Goal: Download file/media

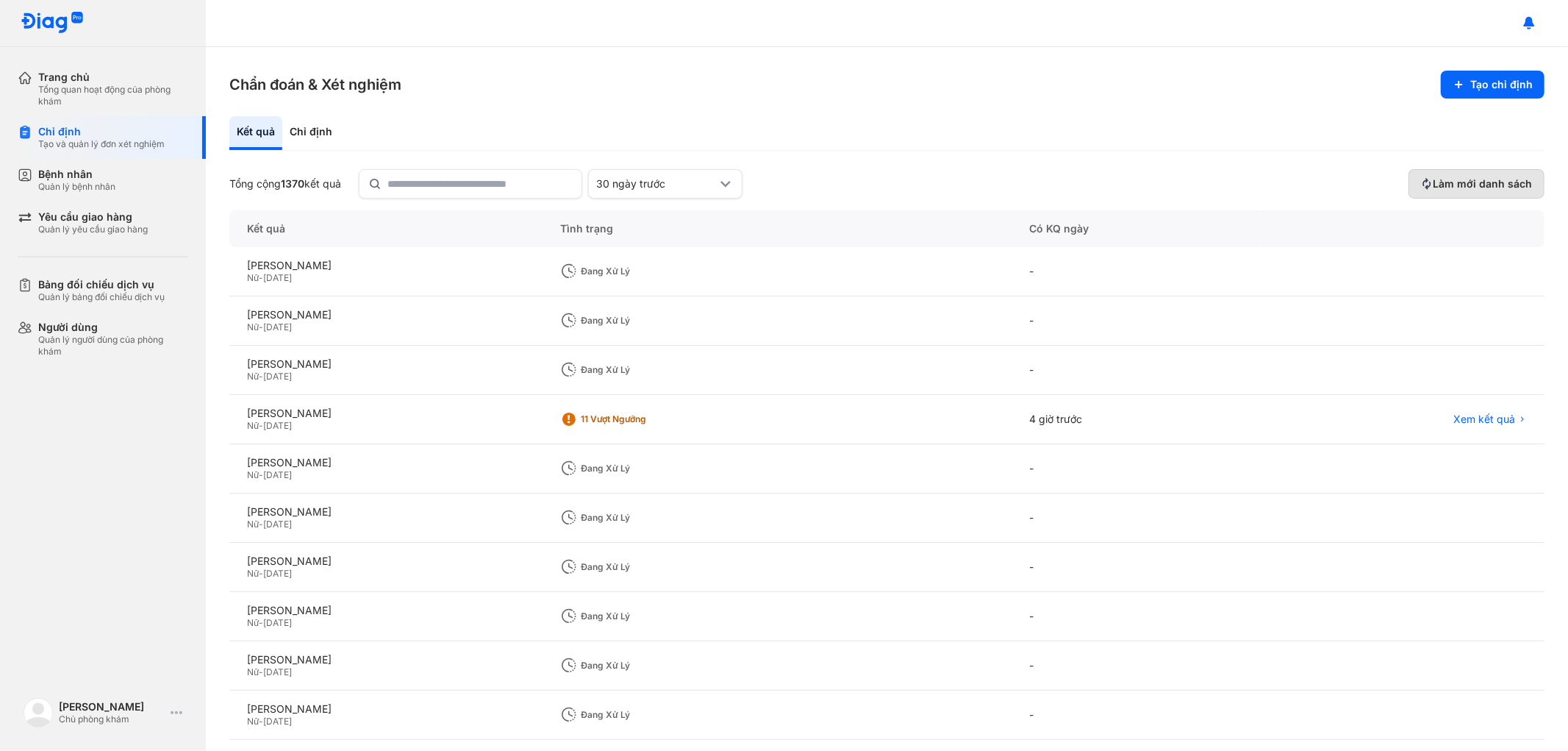
click at [1449, 188] on span "Làm mới danh sách" at bounding box center [1482, 184] width 99 height 14
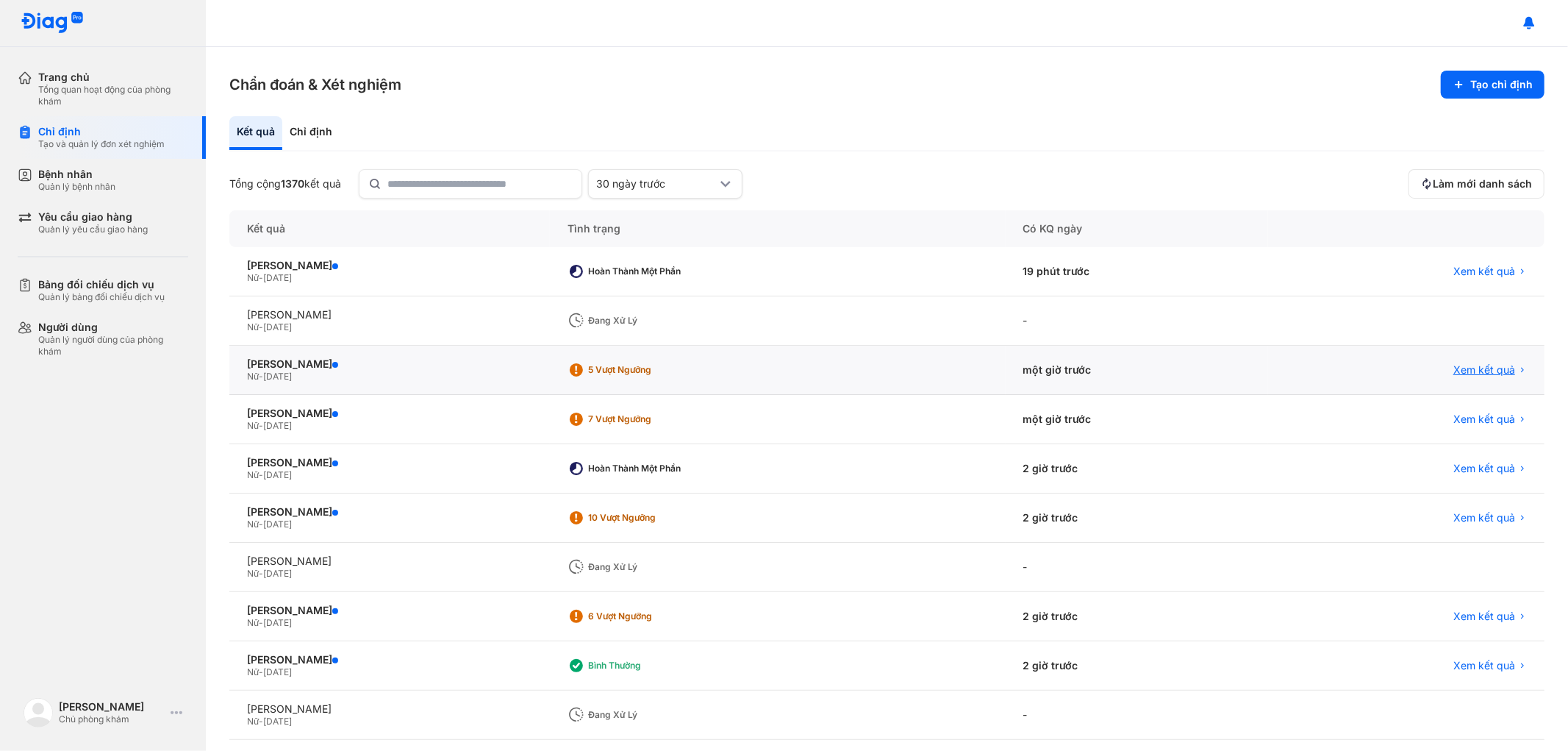
click at [1473, 372] on span "Xem kết quả" at bounding box center [1484, 370] width 62 height 14
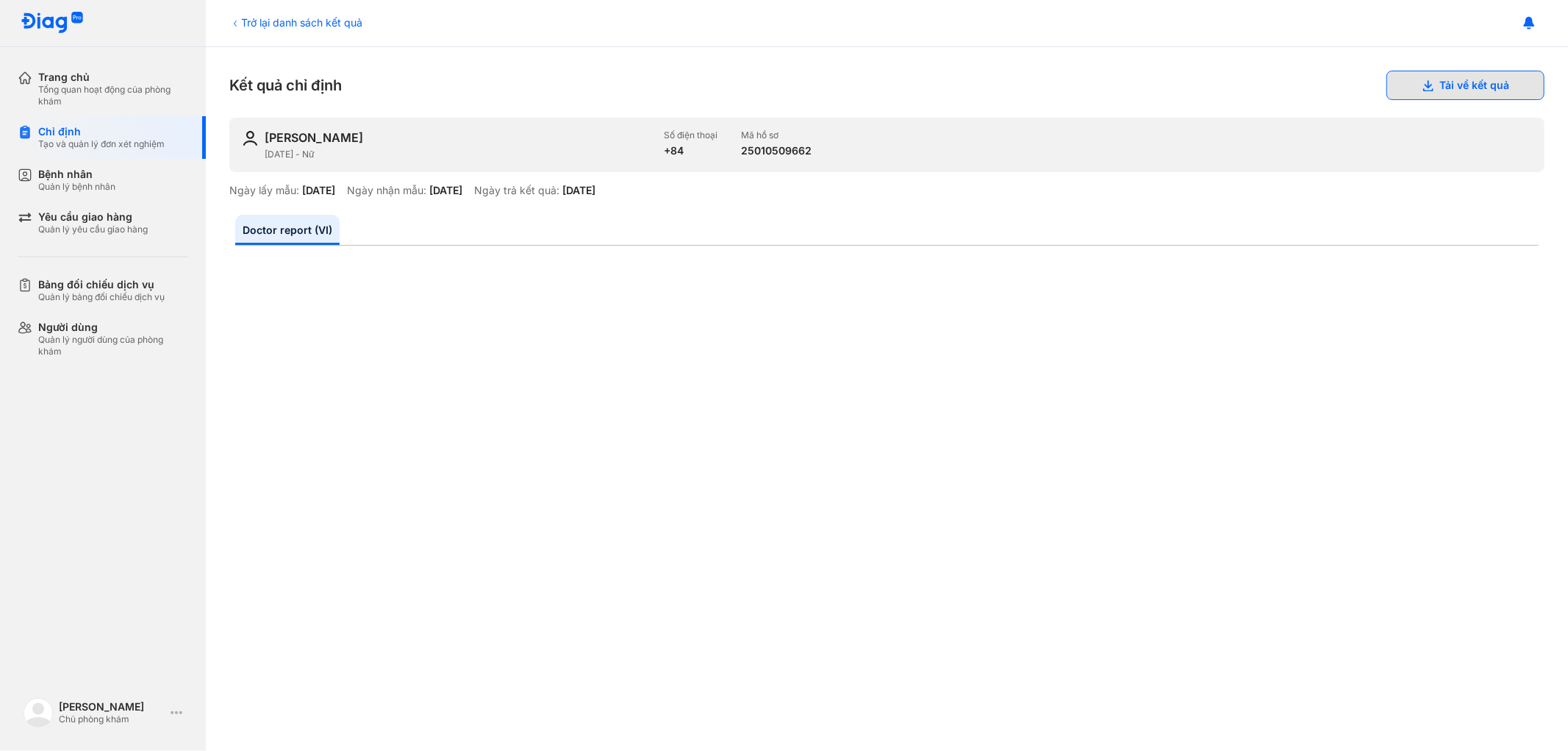
click at [1428, 77] on button "Tải về kết quả" at bounding box center [1465, 86] width 158 height 29
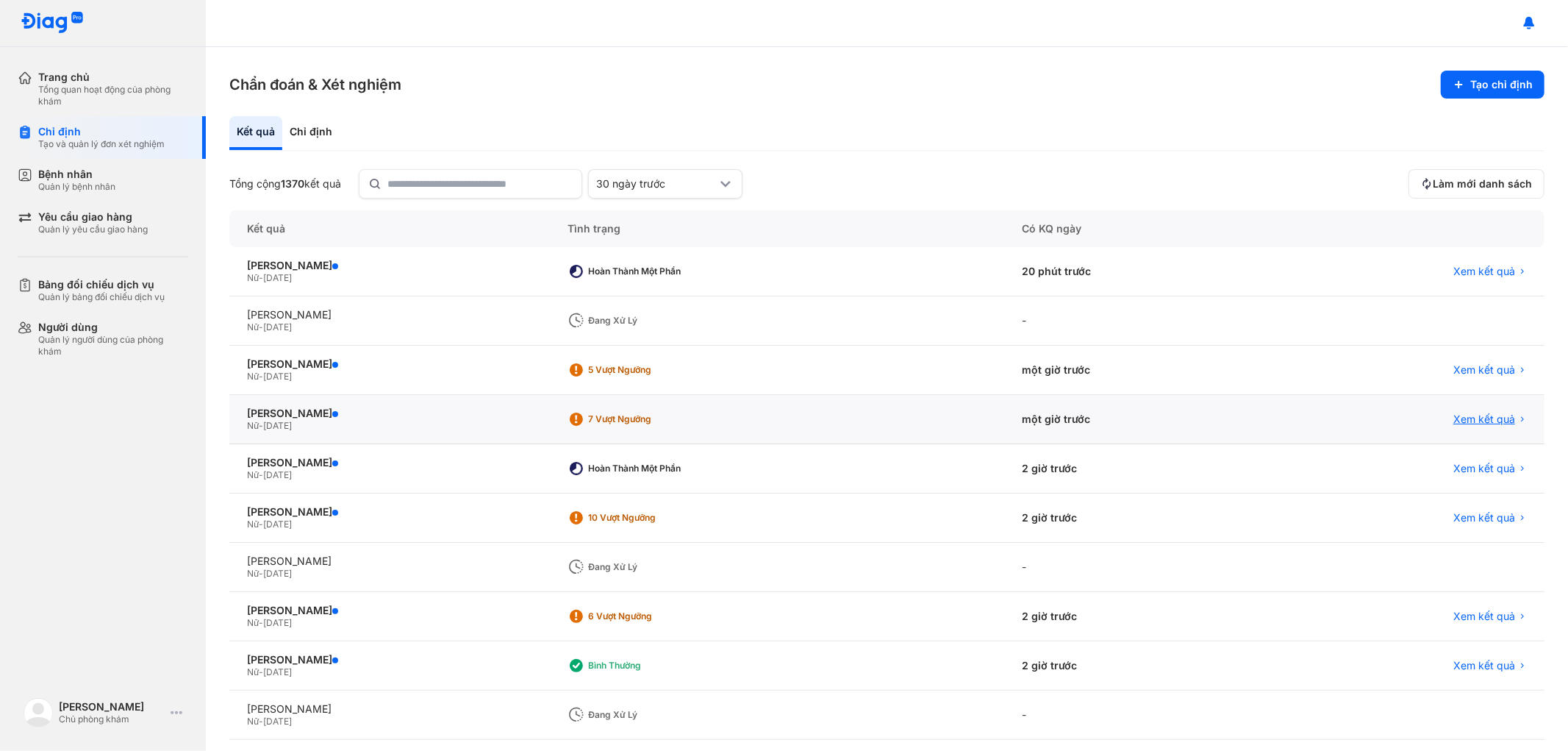
click at [1457, 417] on span "Xem kết quả" at bounding box center [1484, 419] width 62 height 14
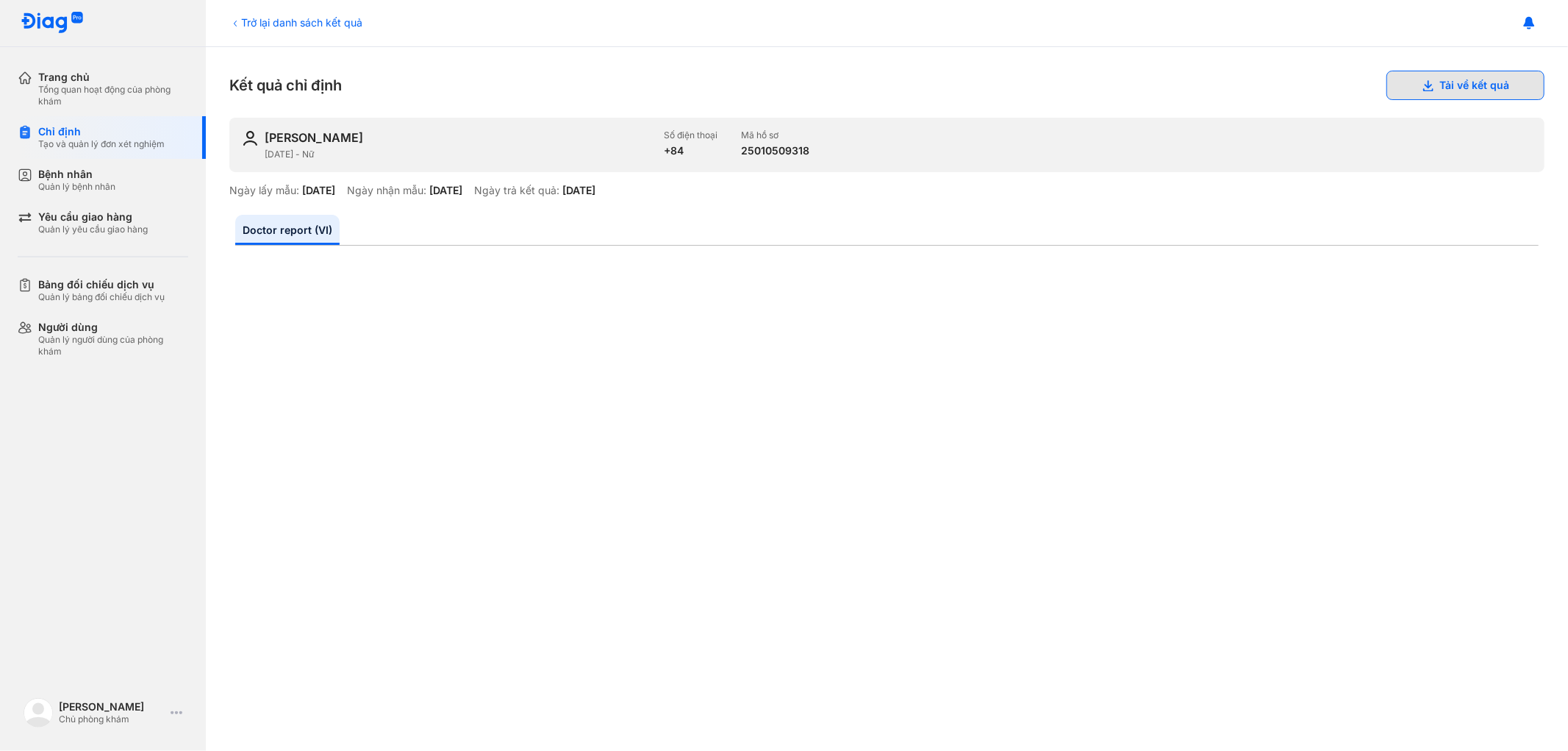
click at [1432, 86] on button "Tải về kết quả" at bounding box center [1465, 86] width 158 height 29
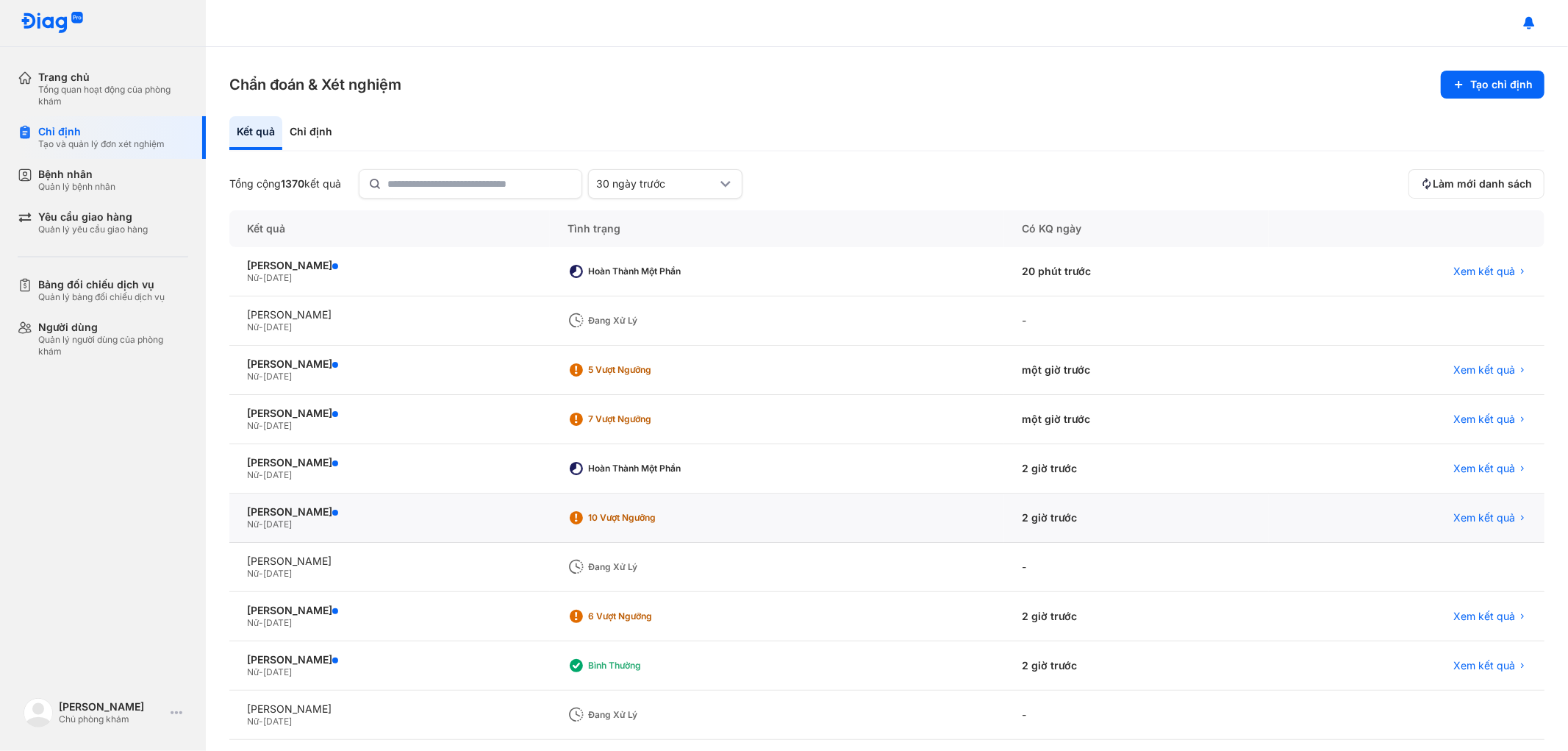
scroll to position [65, 0]
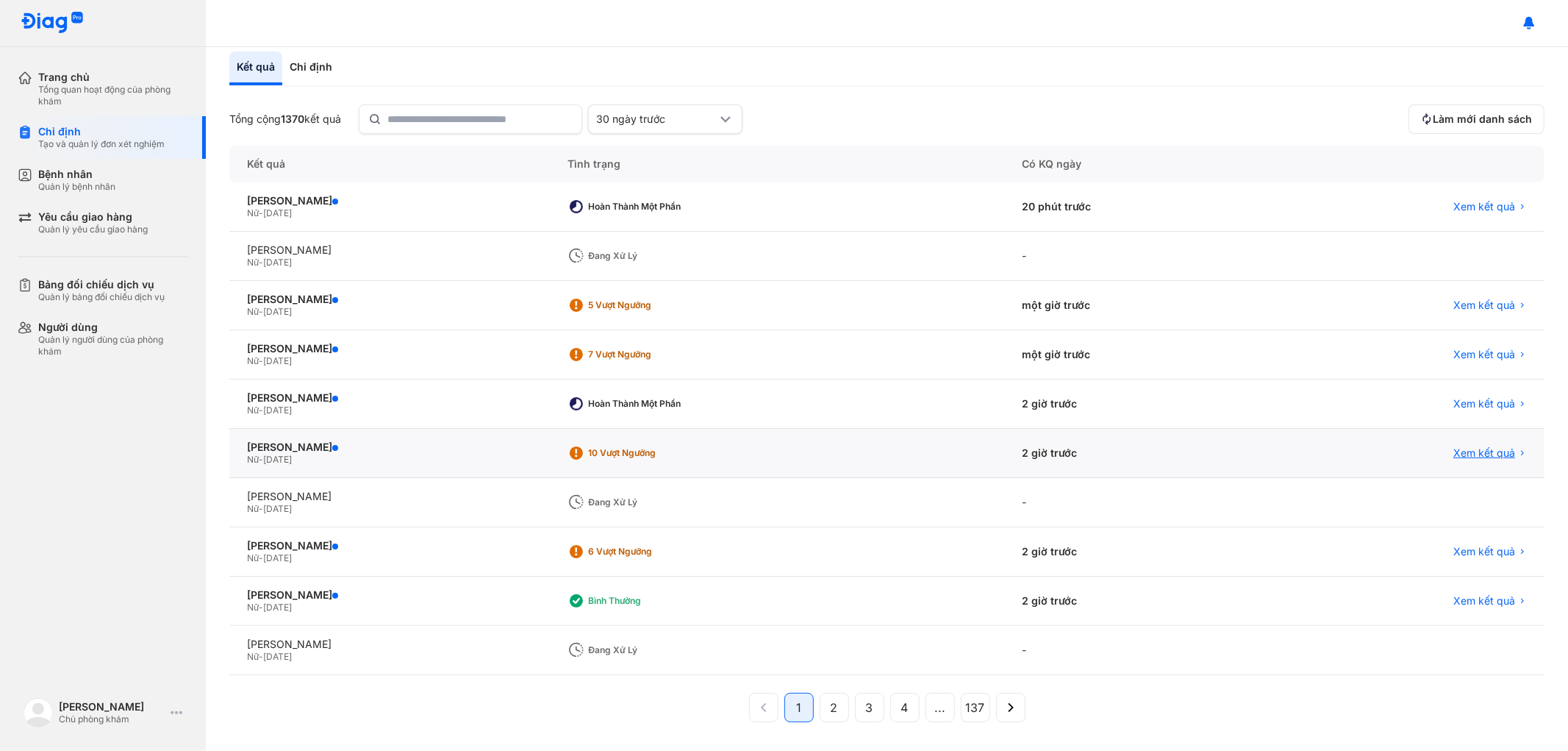
click at [1471, 453] on span "Xem kết quả" at bounding box center [1484, 452] width 62 height 14
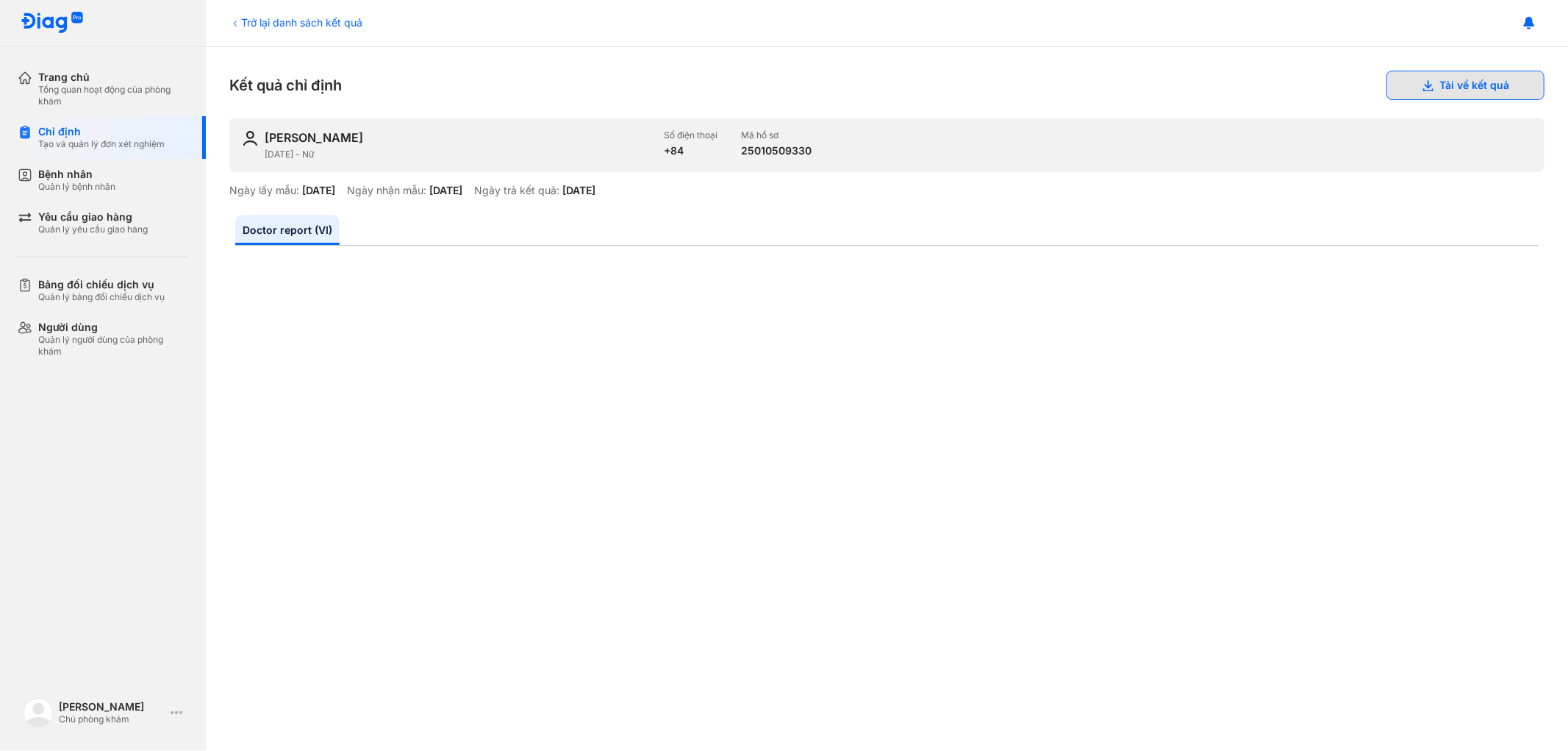
click at [1424, 89] on button "Tải về kết quả" at bounding box center [1465, 86] width 158 height 29
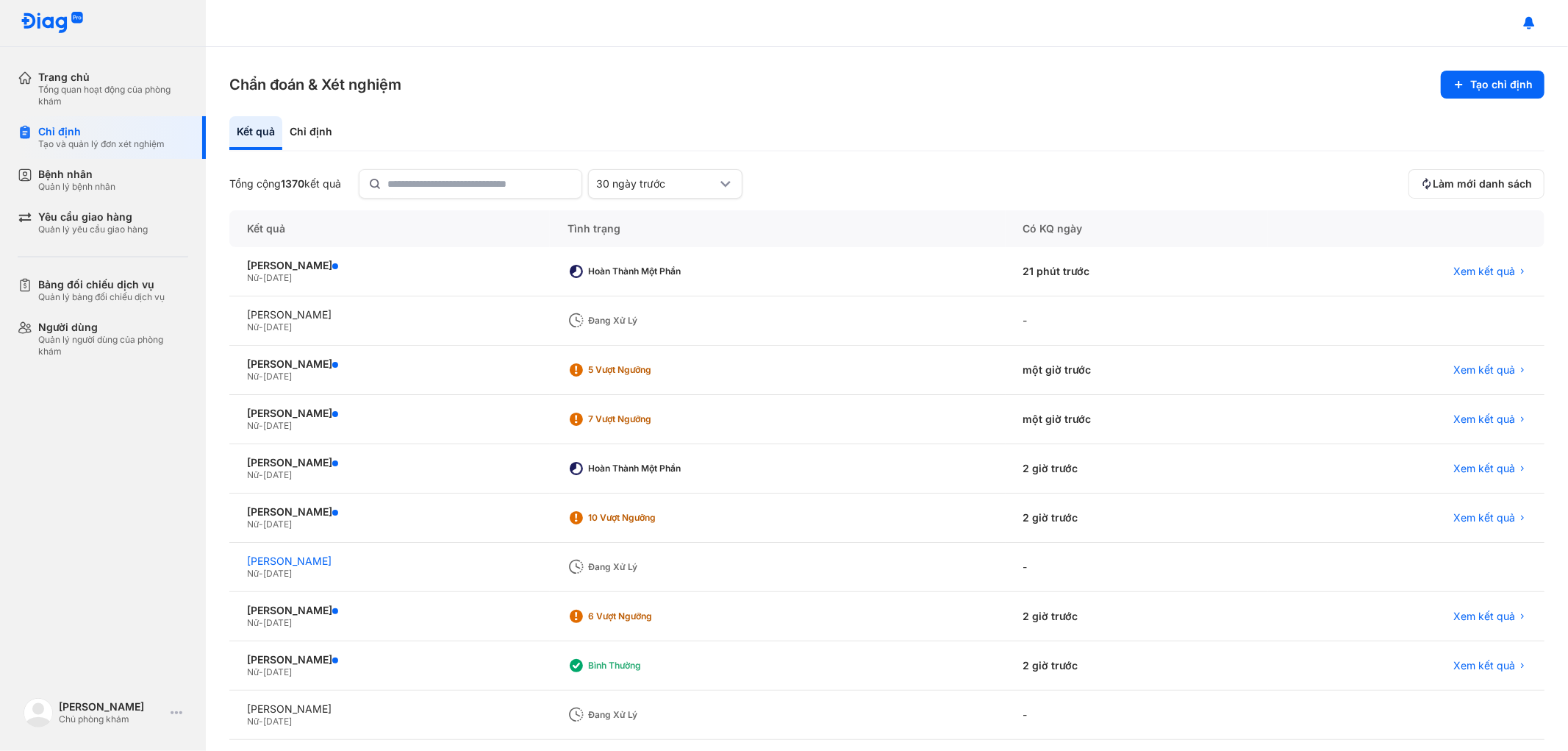
scroll to position [65, 0]
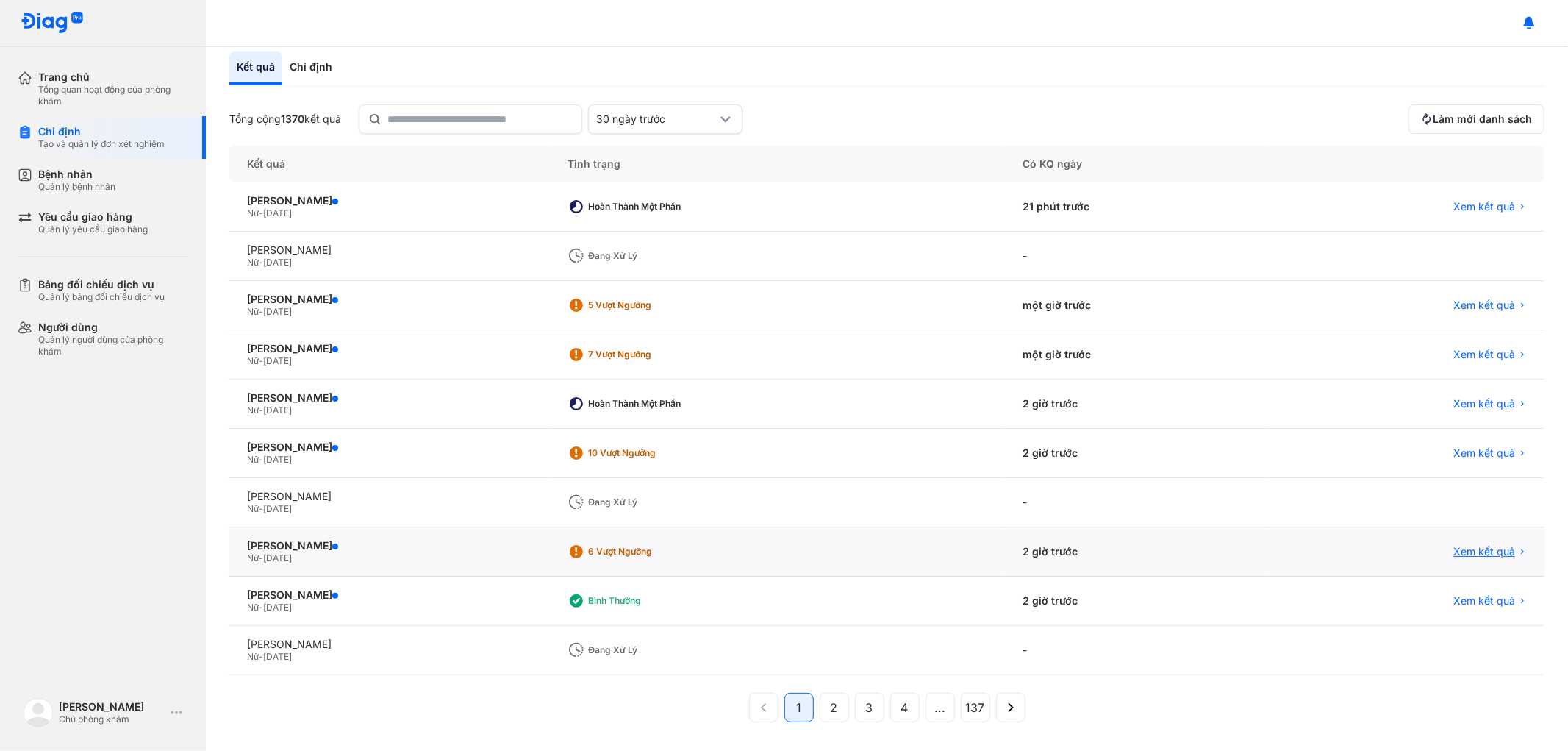
click at [1458, 545] on span "Xem kết quả" at bounding box center [1484, 552] width 62 height 14
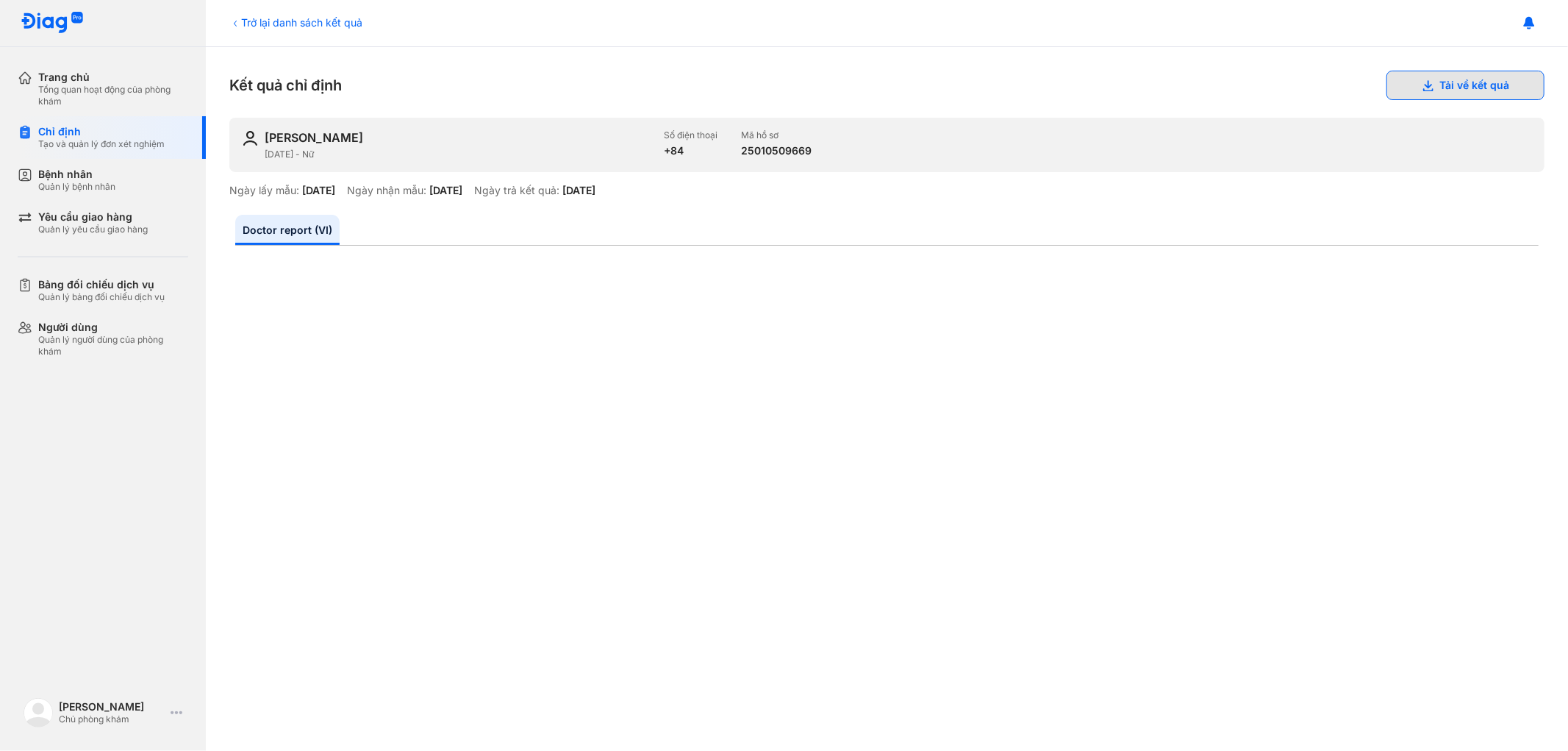
click at [1398, 90] on button "Tải về kết quả" at bounding box center [1465, 86] width 158 height 29
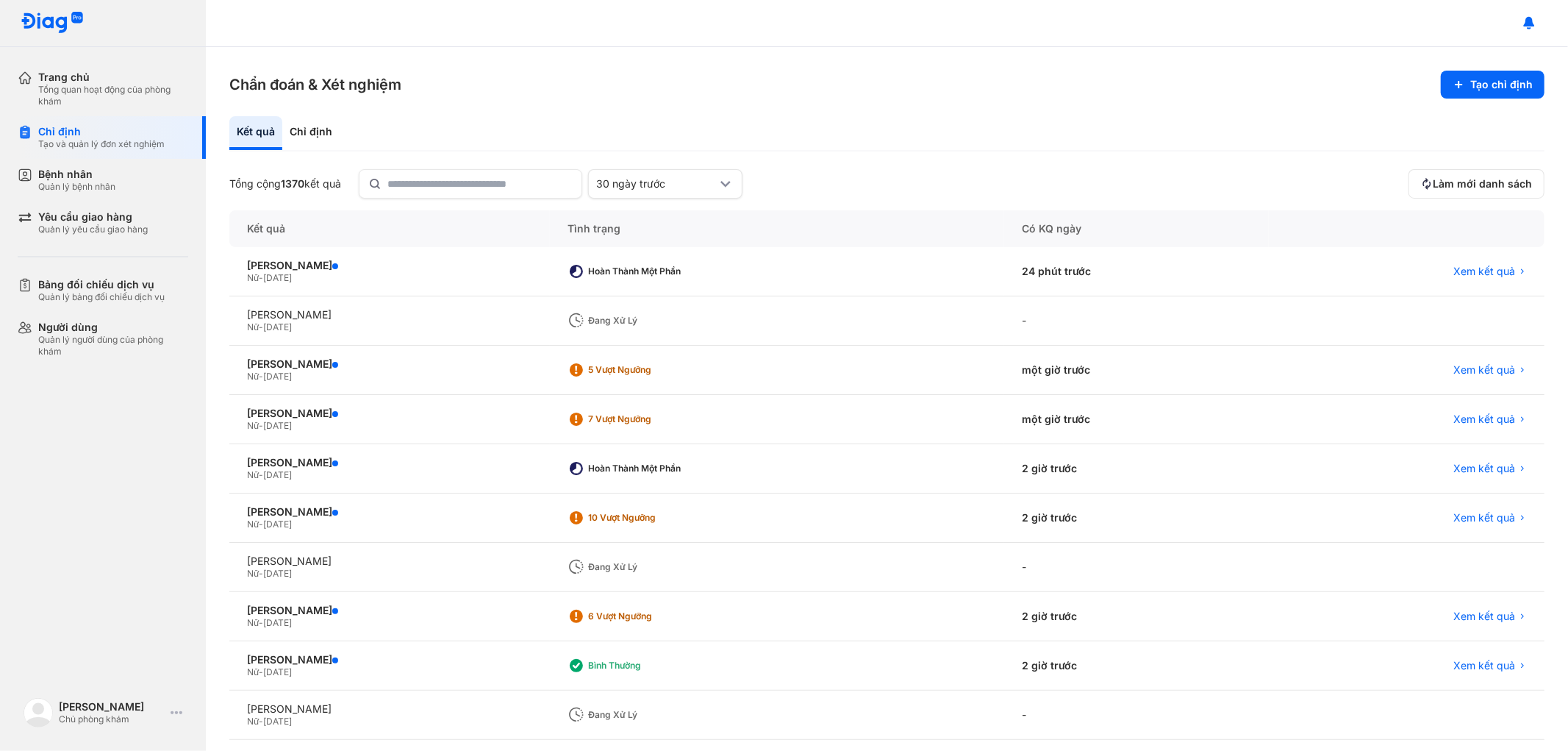
scroll to position [65, 0]
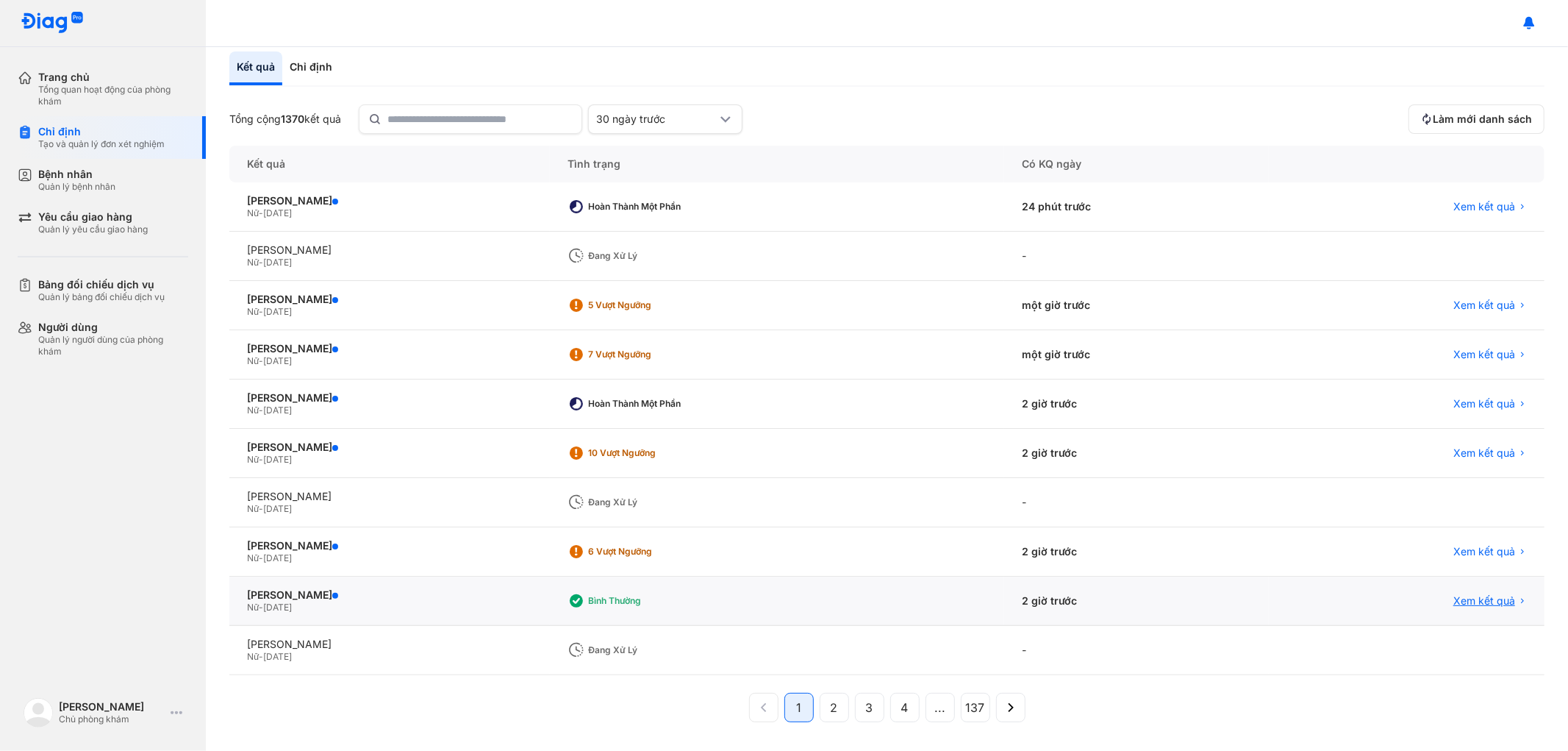
click at [1465, 594] on span "Xem kết quả" at bounding box center [1484, 601] width 62 height 14
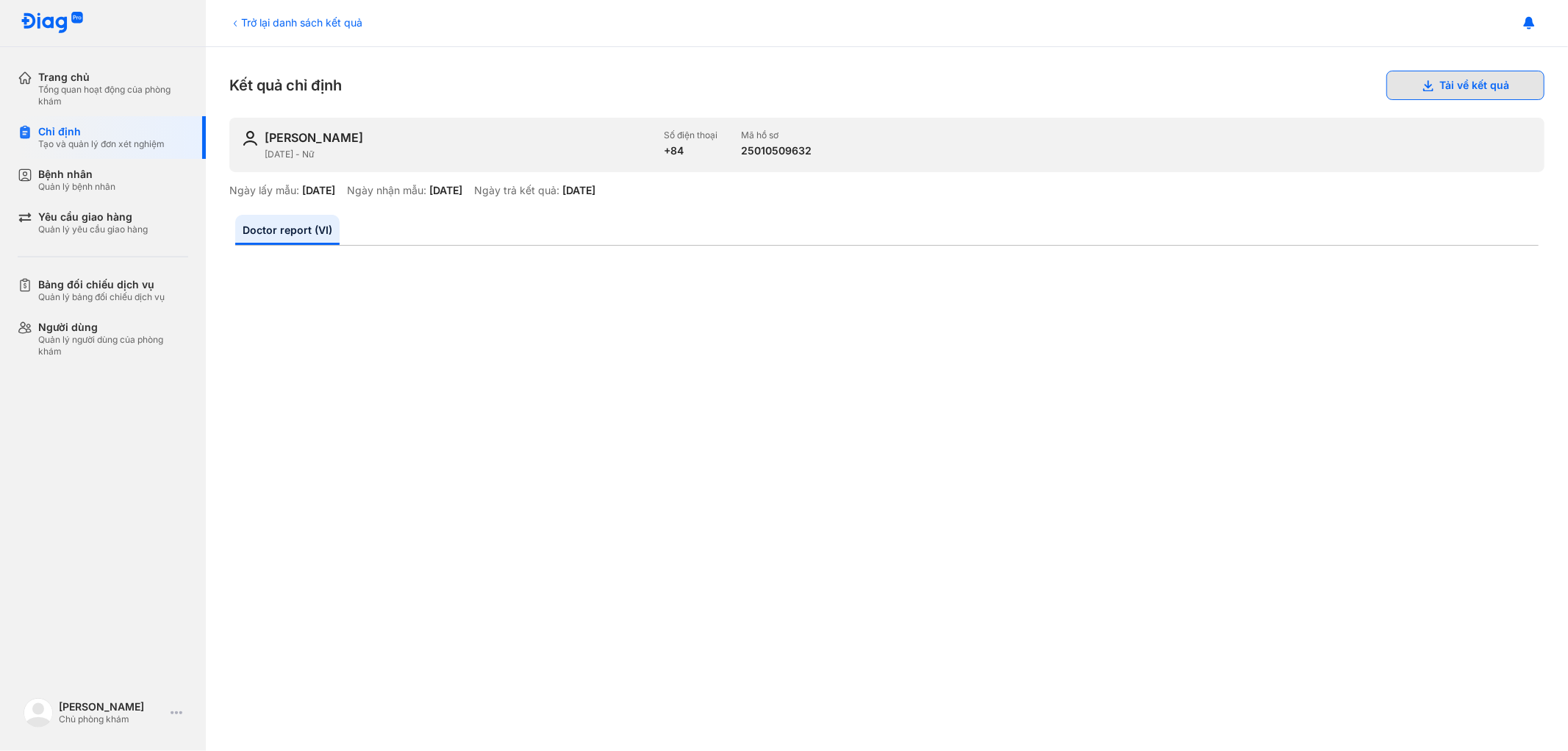
click at [1466, 89] on button "Tải về kết quả" at bounding box center [1465, 86] width 158 height 29
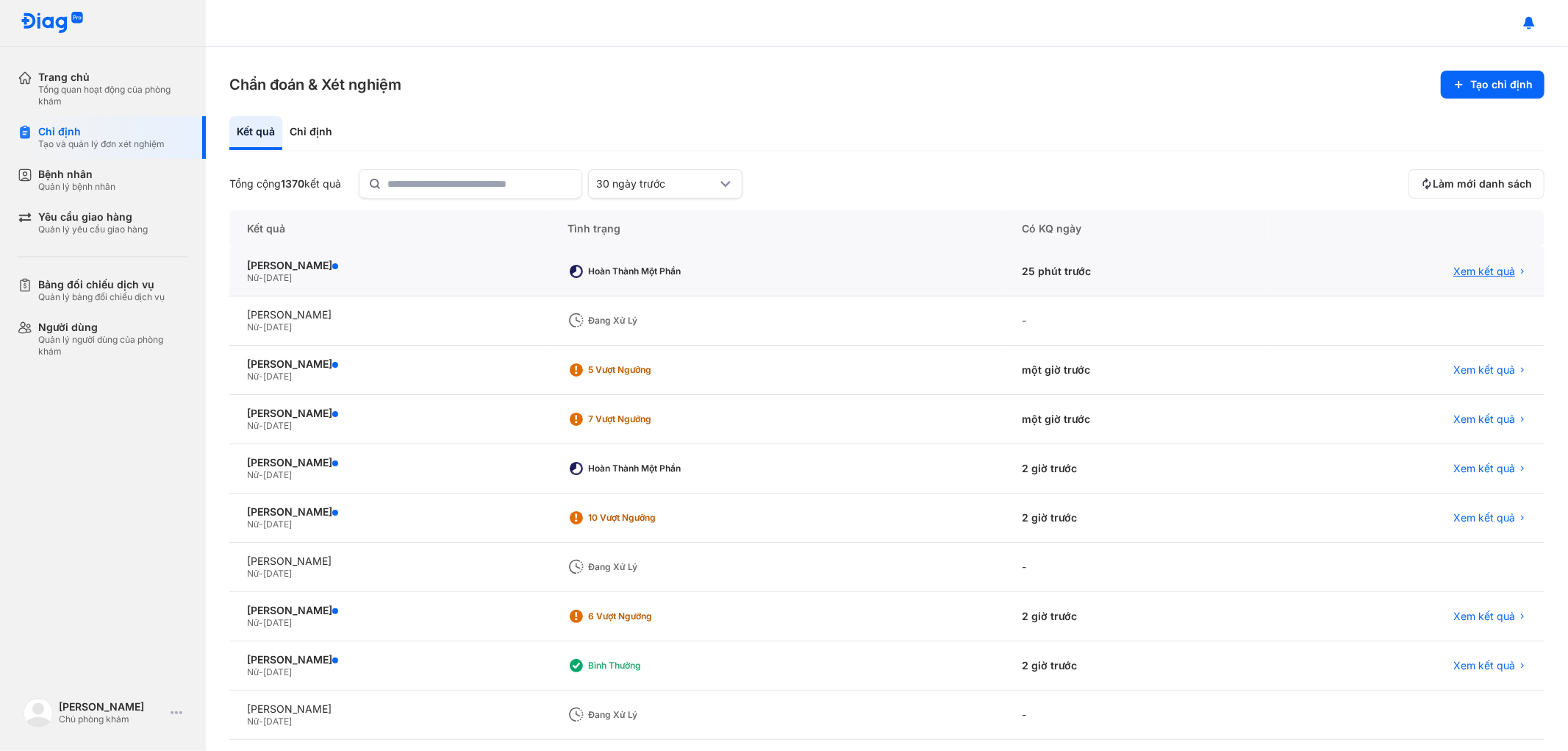
click at [1457, 269] on span "Xem kết quả" at bounding box center [1484, 271] width 62 height 14
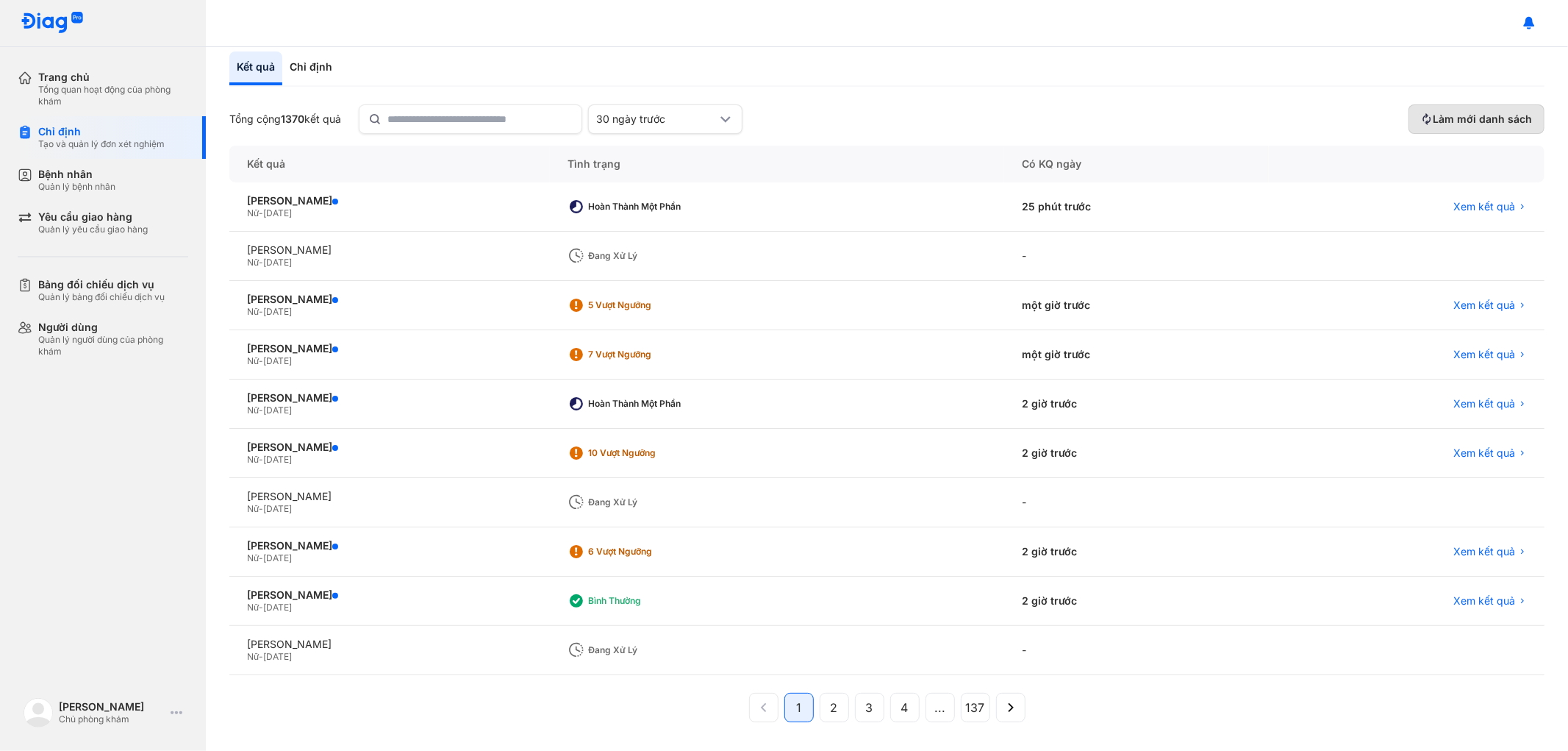
click at [1431, 105] on button "Làm mới danh sách" at bounding box center [1476, 119] width 136 height 29
